Goal: Find specific page/section: Find specific page/section

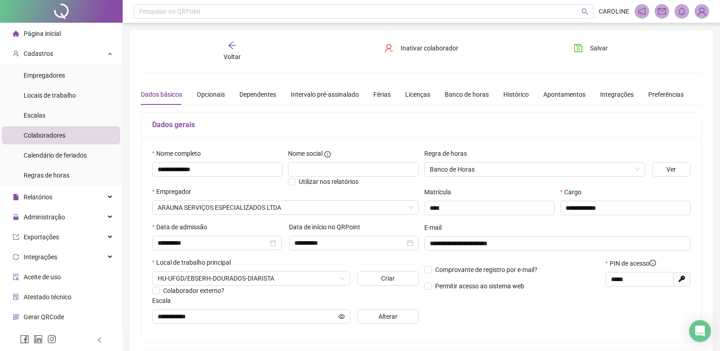
click at [236, 58] on span "Voltar" at bounding box center [232, 56] width 17 height 7
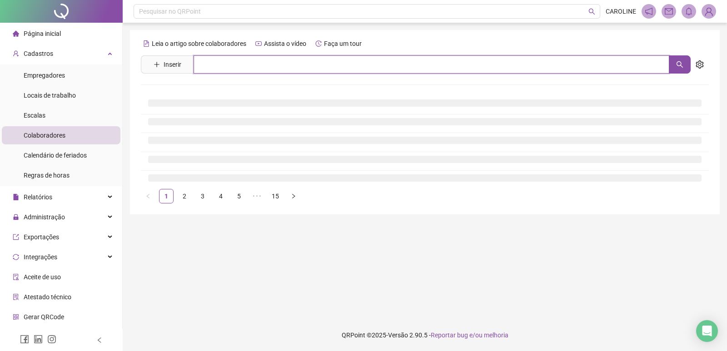
click at [231, 63] on input "text" at bounding box center [432, 64] width 476 height 18
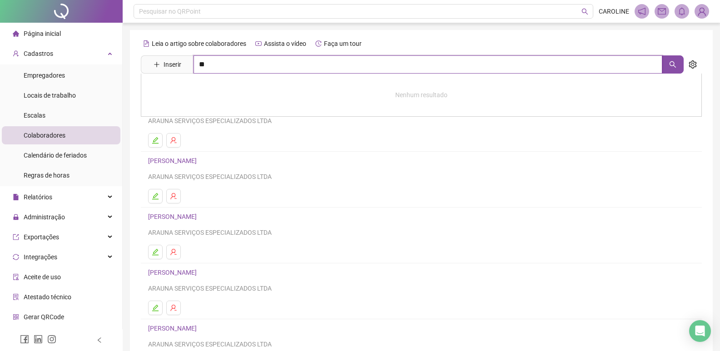
type input "**"
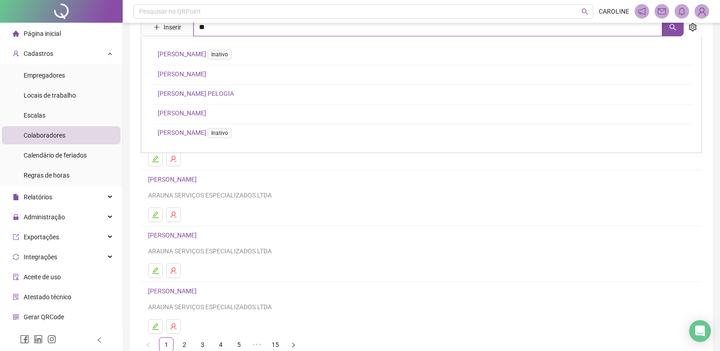
scroll to position [88, 0]
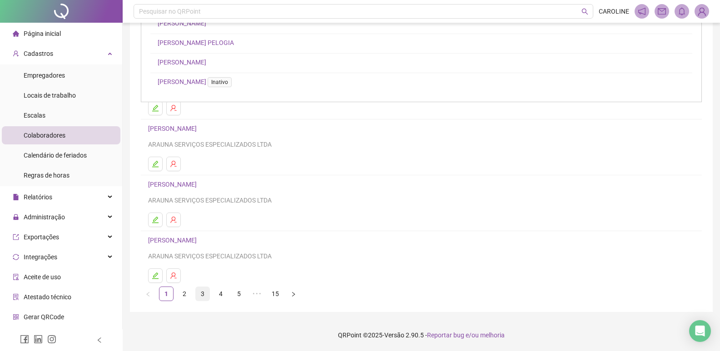
click at [206, 294] on link "3" at bounding box center [203, 294] width 14 height 14
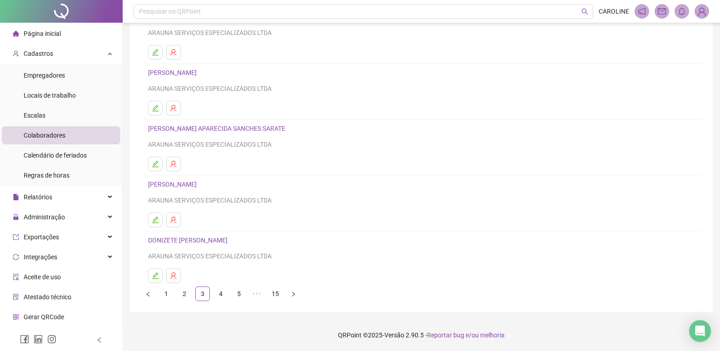
click at [216, 295] on link "4" at bounding box center [221, 294] width 14 height 14
click at [242, 294] on link "5" at bounding box center [239, 294] width 14 height 14
click at [252, 294] on link "6" at bounding box center [257, 294] width 14 height 14
click at [254, 294] on link "7" at bounding box center [257, 294] width 14 height 14
click at [261, 294] on link "8" at bounding box center [257, 294] width 14 height 14
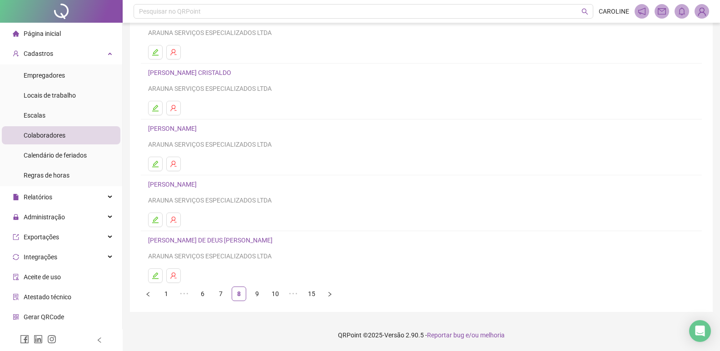
click at [257, 298] on link "9" at bounding box center [257, 294] width 14 height 14
